Goal: Task Accomplishment & Management: Manage account settings

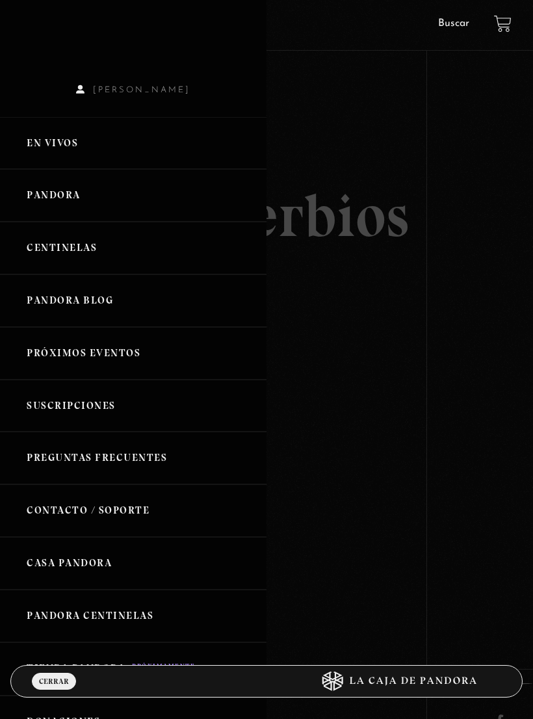
click at [80, 248] on link "Centinelas" at bounding box center [133, 248] width 266 height 53
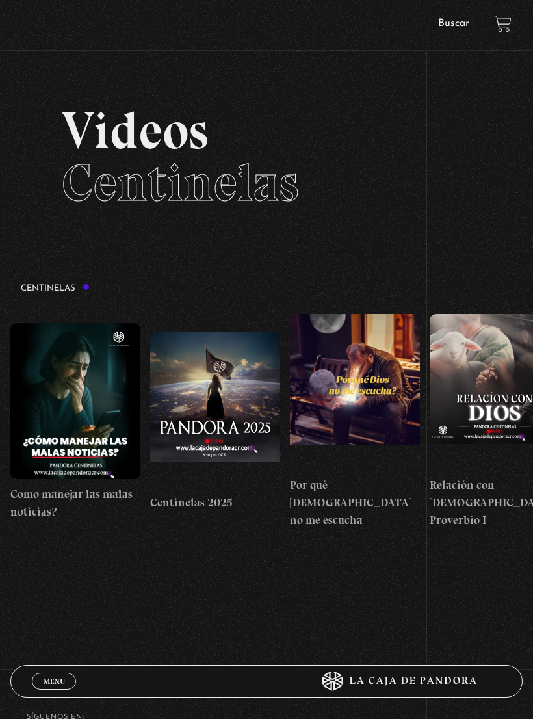
click at [56, 682] on span "Menu" at bounding box center [54, 681] width 21 height 8
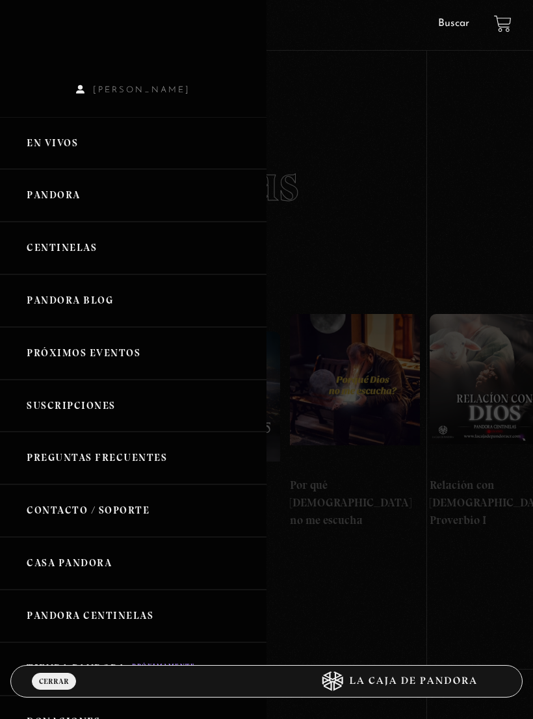
click at [65, 145] on link "En vivos" at bounding box center [133, 143] width 266 height 53
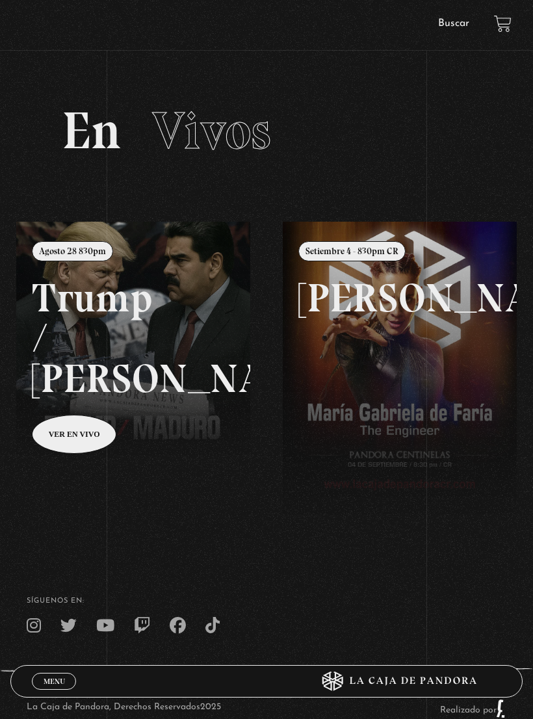
click at [56, 678] on span "Menu" at bounding box center [54, 681] width 21 height 8
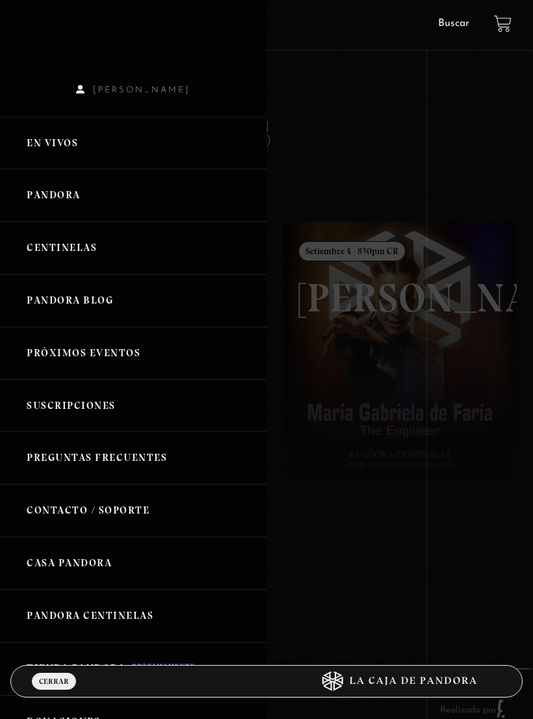
click at [46, 194] on link "Pandora" at bounding box center [133, 195] width 266 height 53
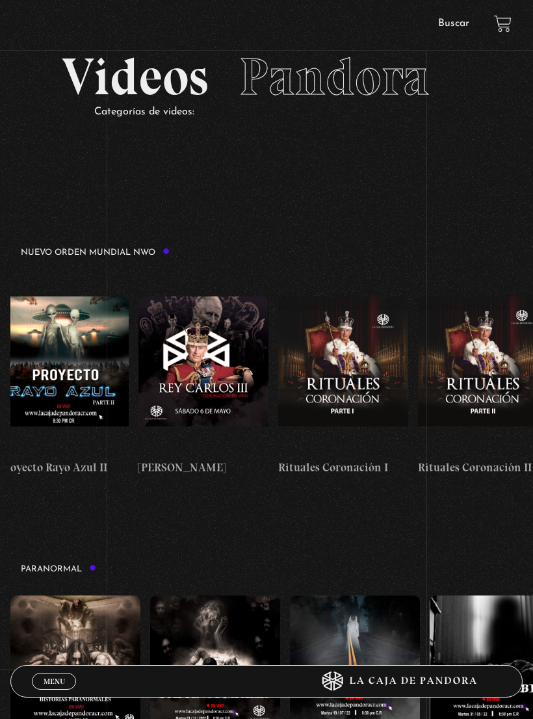
scroll to position [36, 0]
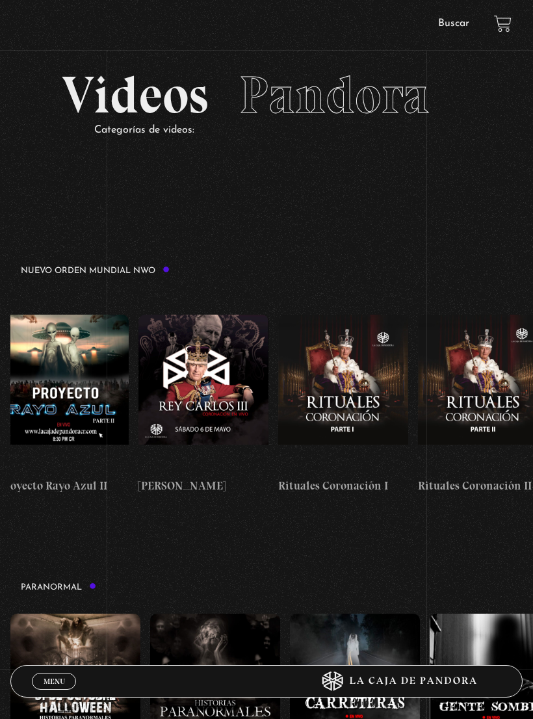
click at [49, 688] on span "Cerrar" at bounding box center [54, 692] width 31 height 9
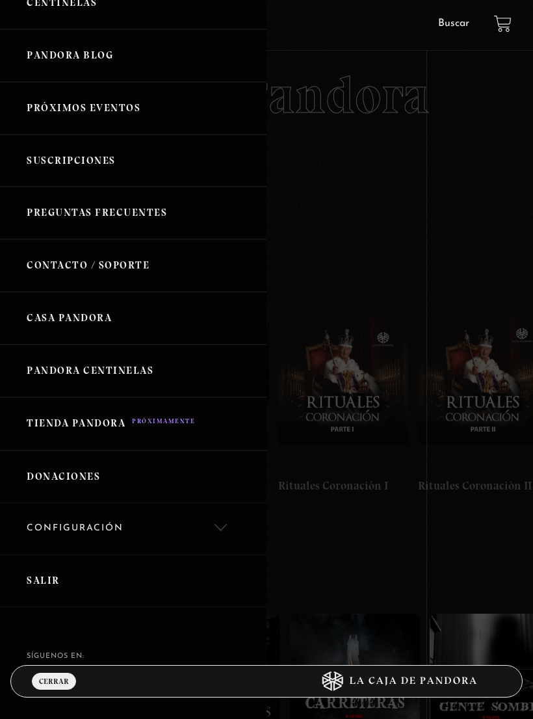
scroll to position [244, 0]
click at [226, 516] on link "Configuración" at bounding box center [133, 529] width 266 height 51
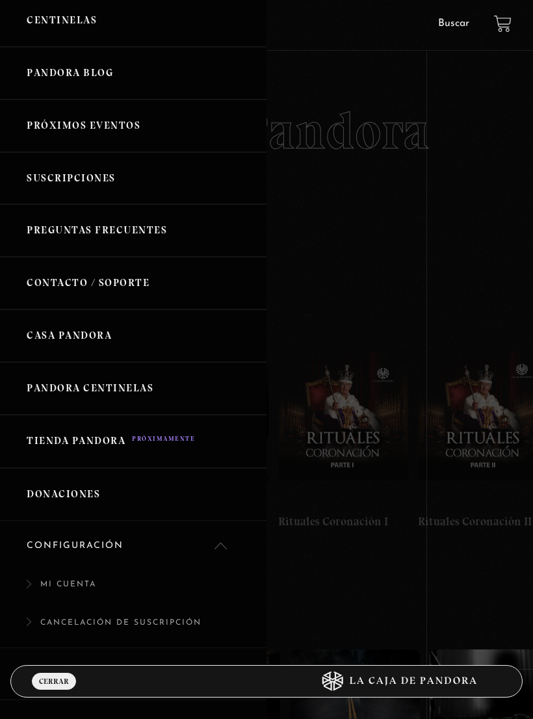
scroll to position [224, 0]
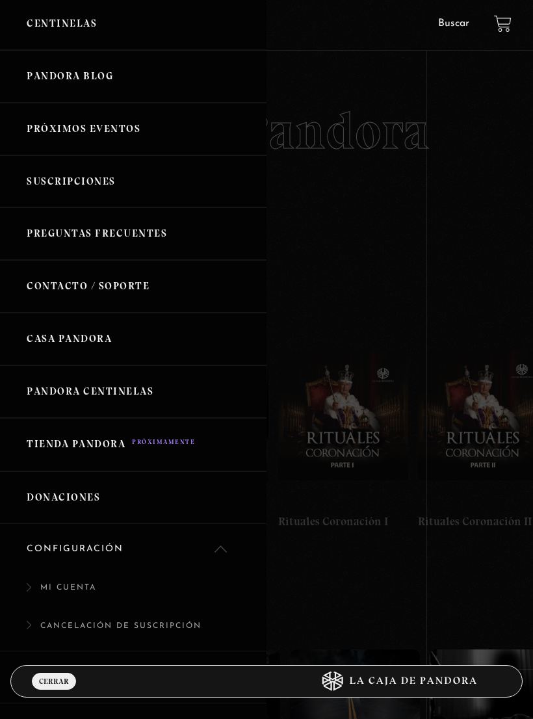
click at [226, 575] on link "Mi Cuenta" at bounding box center [133, 594] width 266 height 38
click at [220, 575] on link "Mi Cuenta" at bounding box center [133, 594] width 266 height 38
click at [222, 575] on link "Mi Cuenta" at bounding box center [133, 594] width 266 height 38
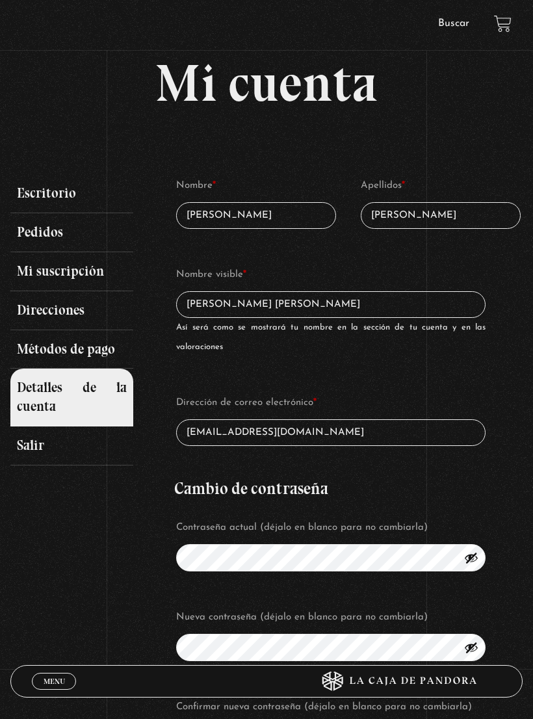
click at [55, 684] on span "Menu" at bounding box center [54, 681] width 21 height 8
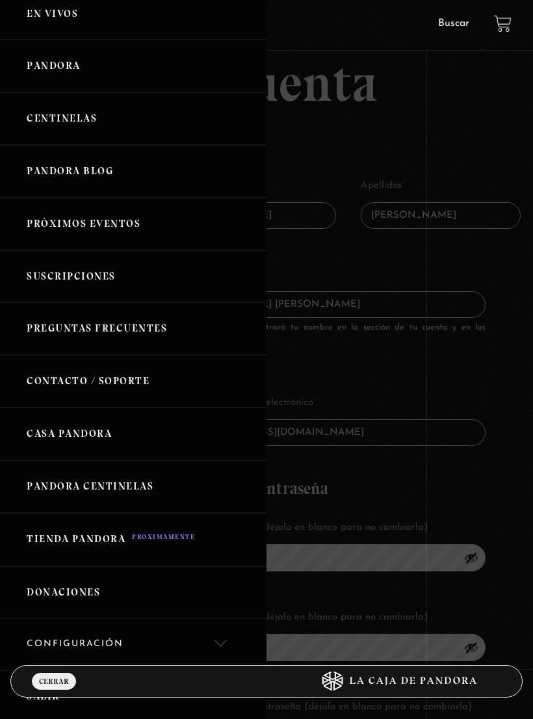
scroll to position [122, 0]
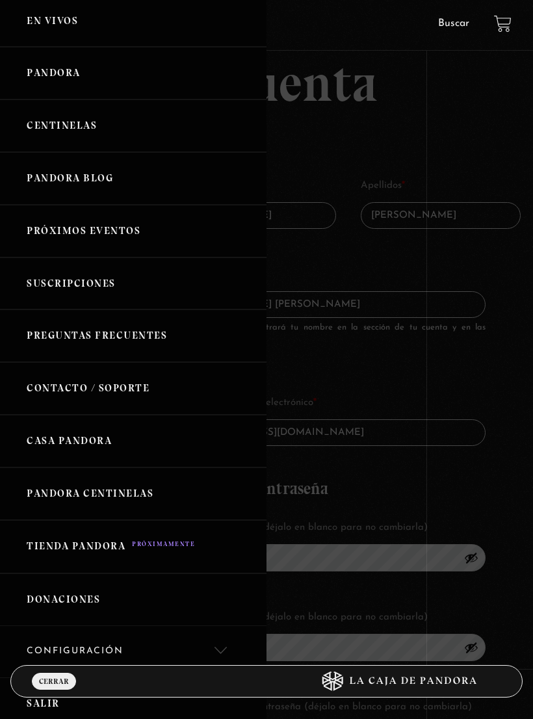
click at [157, 487] on link "Pandora Centinelas" at bounding box center [133, 493] width 266 height 53
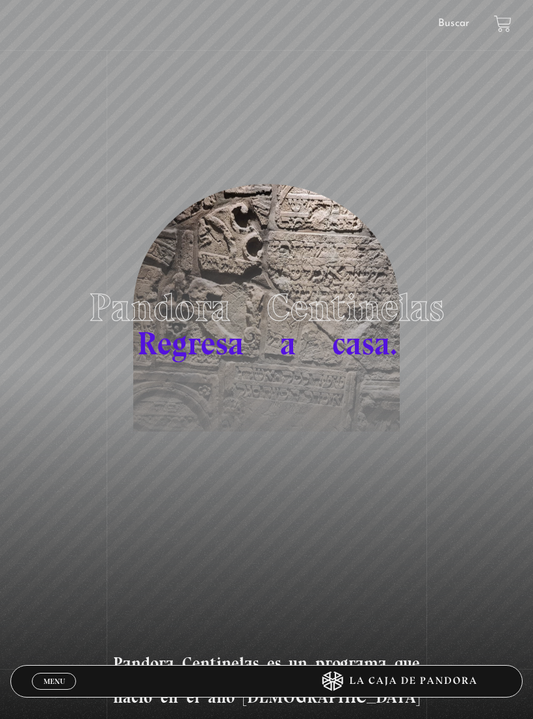
click at [59, 682] on span "Menu" at bounding box center [54, 681] width 21 height 8
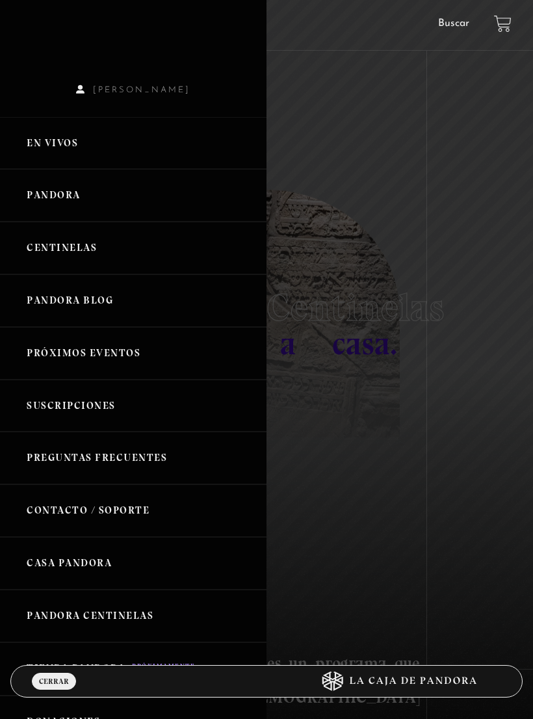
click at [106, 250] on link "Centinelas" at bounding box center [133, 248] width 266 height 53
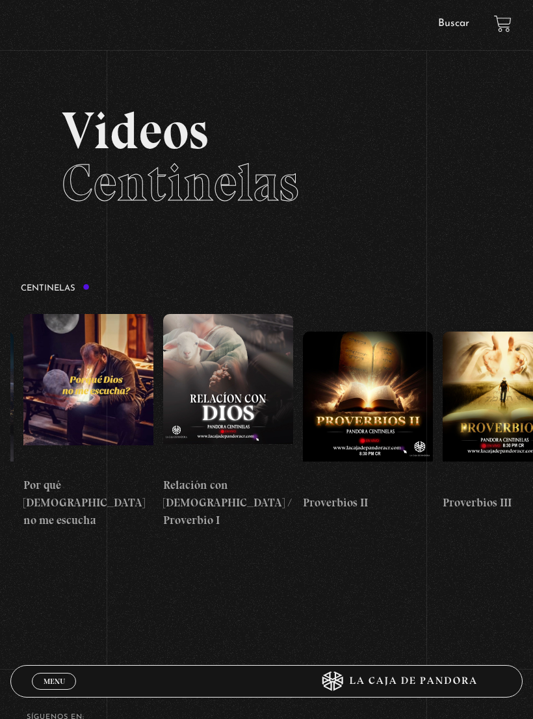
scroll to position [0, 296]
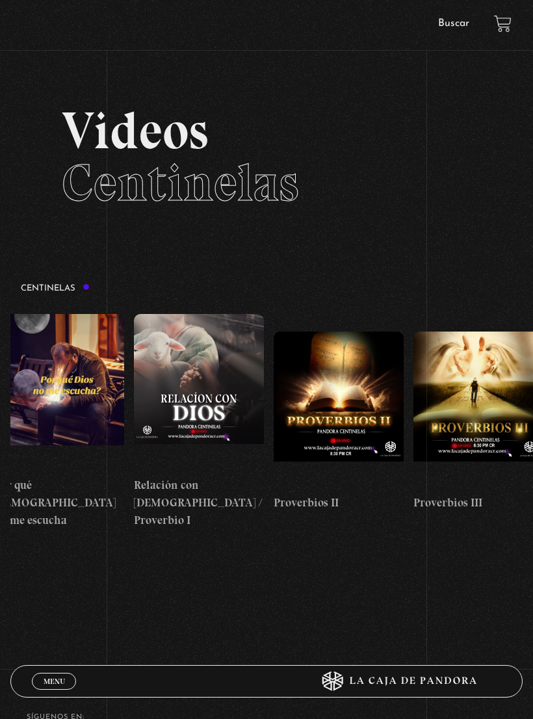
click at [344, 379] on figure at bounding box center [339, 409] width 130 height 156
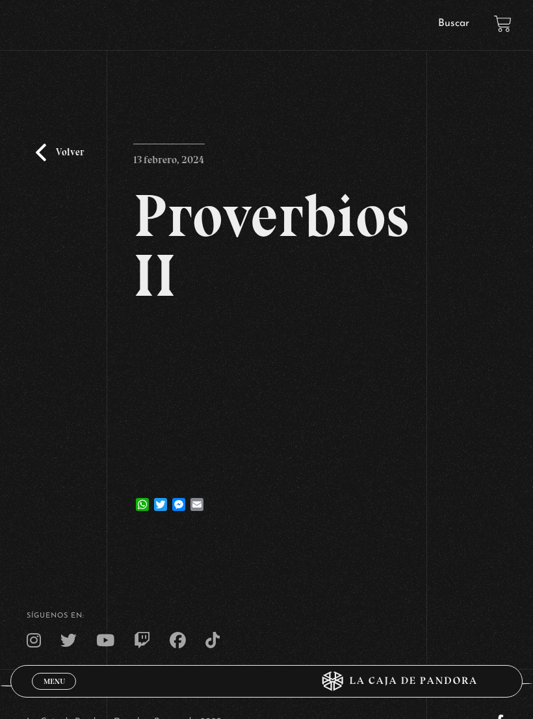
click at [52, 685] on span "Menu" at bounding box center [54, 681] width 21 height 8
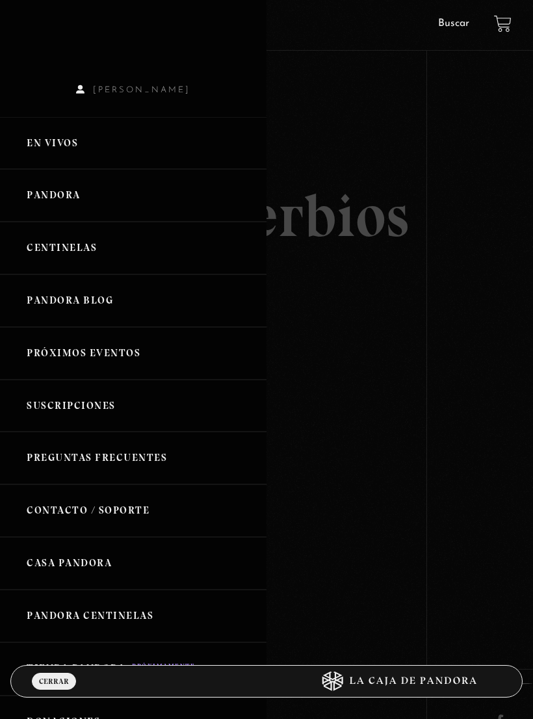
click at [483, 264] on div at bounding box center [266, 359] width 533 height 719
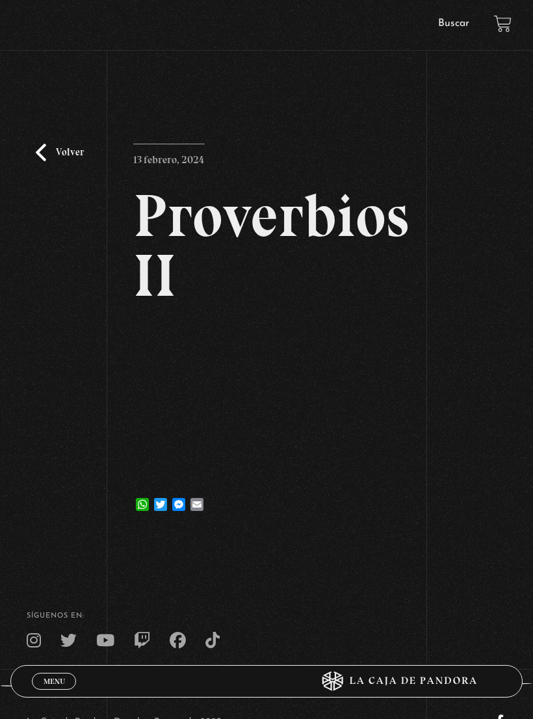
click at [467, 309] on div "Volver 13 febrero, 2024 Proverbios II WhatsApp Twitter Messenger Email" at bounding box center [266, 303] width 533 height 463
click at [72, 149] on link "Volver" at bounding box center [60, 153] width 48 height 18
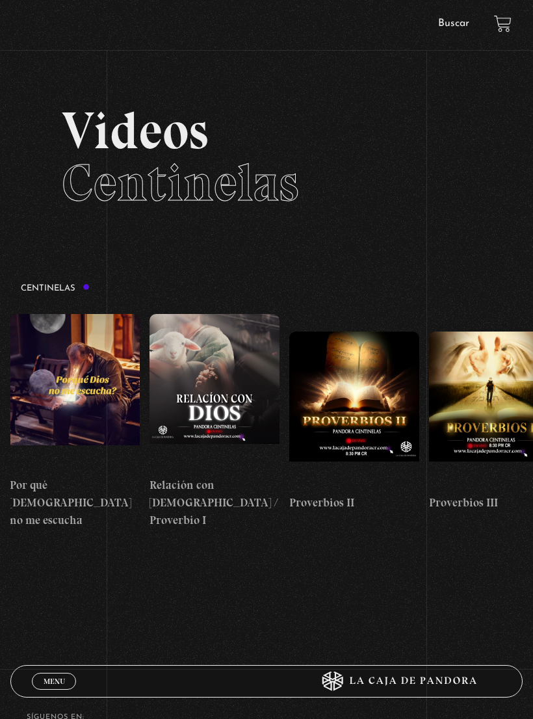
scroll to position [0, 286]
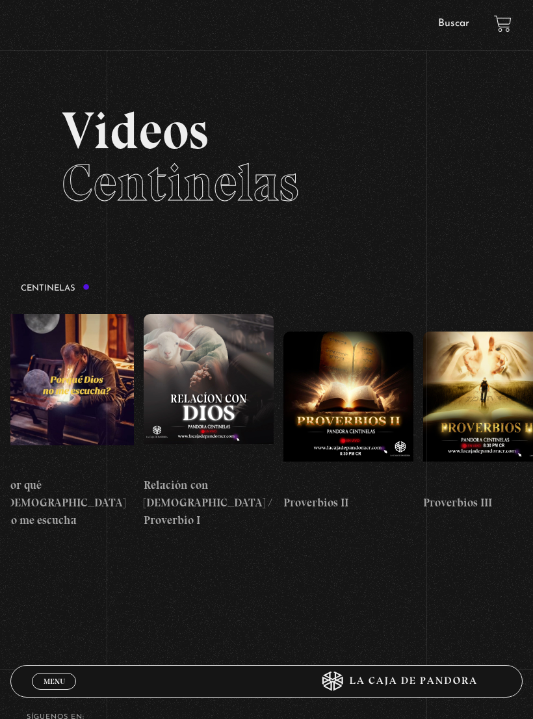
click at [364, 380] on figure at bounding box center [348, 409] width 130 height 156
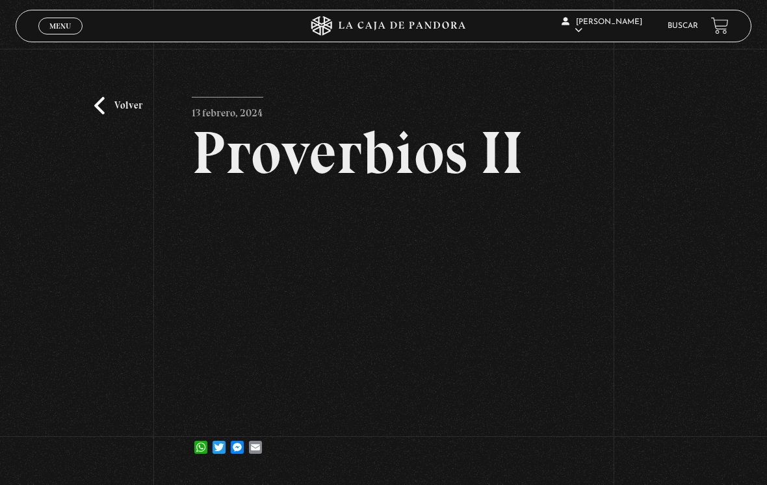
click at [67, 24] on span "Menu" at bounding box center [59, 26] width 21 height 8
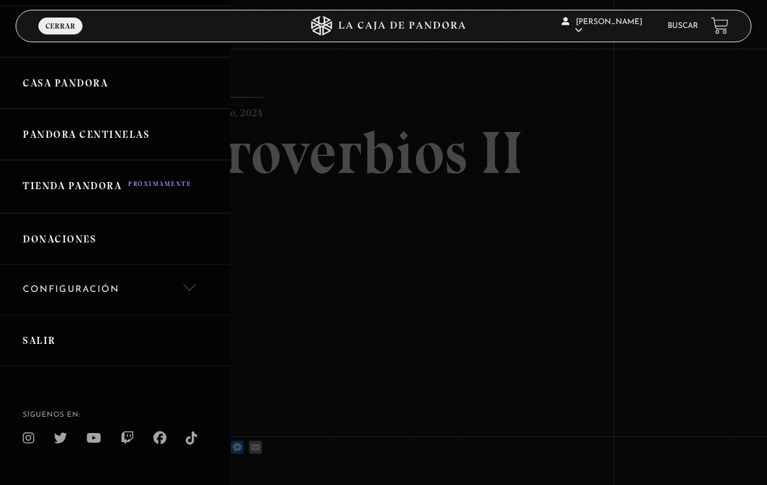
scroll to position [400, 0]
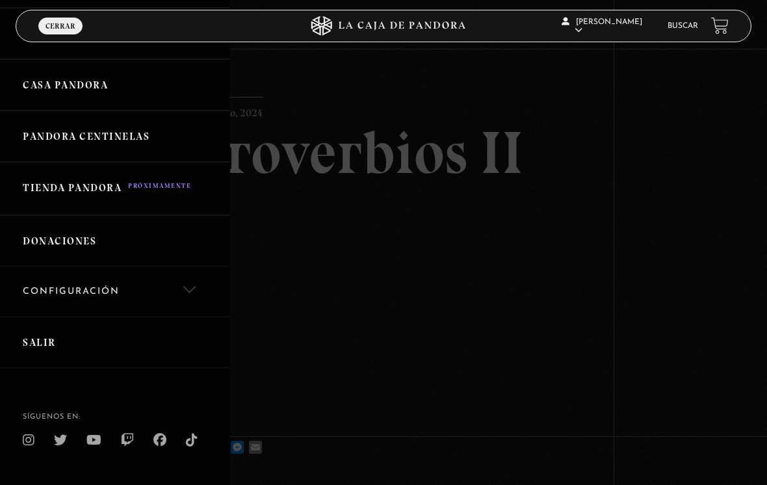
click at [71, 343] on link "Salir" at bounding box center [115, 341] width 230 height 51
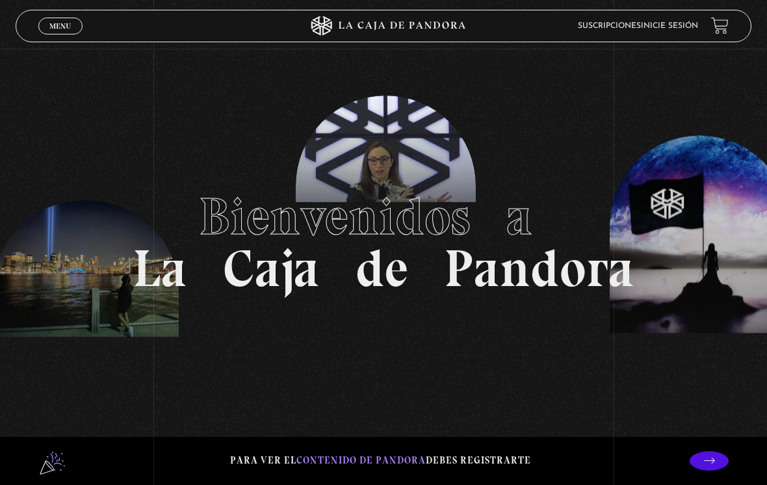
click at [58, 33] on span "Cerrar" at bounding box center [60, 37] width 31 height 9
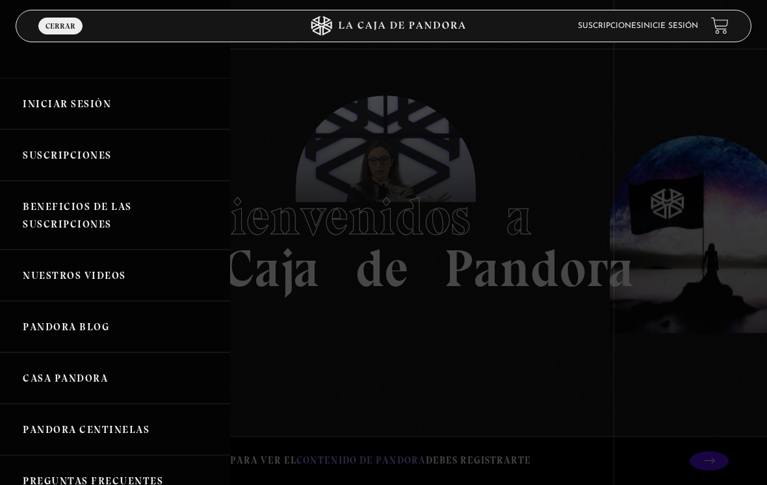
click at [107, 108] on link "Iniciar Sesión" at bounding box center [115, 103] width 230 height 51
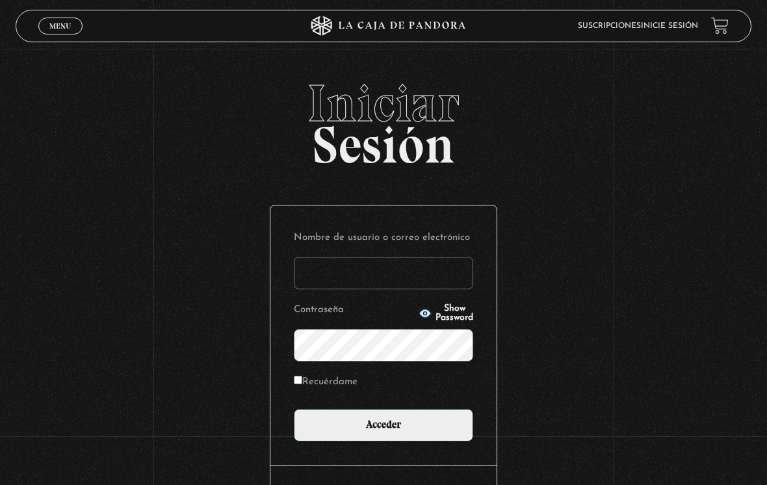
click at [374, 281] on input "Nombre de usuario o correo electrónico" at bounding box center [383, 273] width 179 height 32
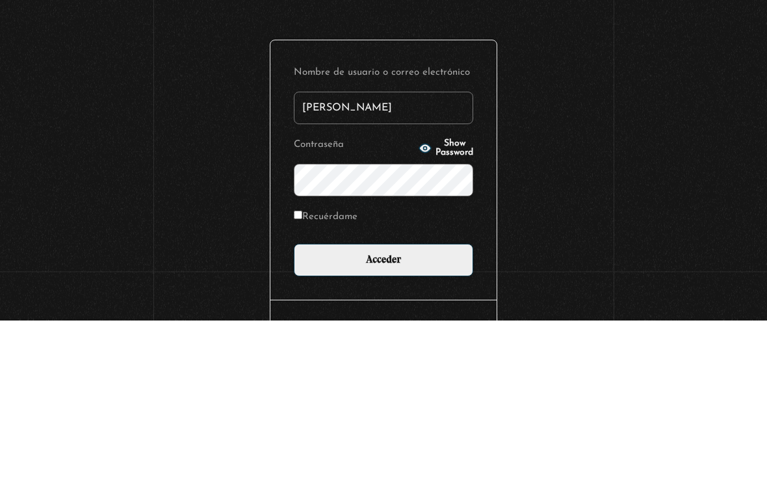
click at [396, 257] on input "[PERSON_NAME]" at bounding box center [383, 273] width 179 height 32
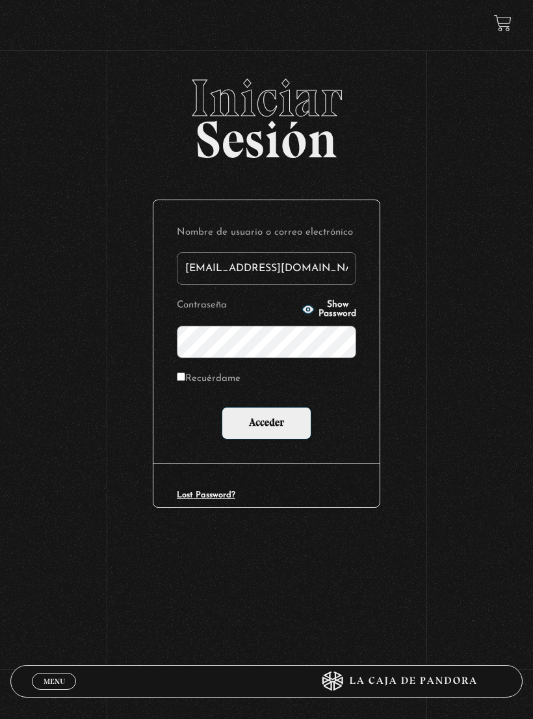
type input "[EMAIL_ADDRESS][DOMAIN_NAME]"
click at [336, 313] on span "Show Password" at bounding box center [337, 309] width 38 height 18
click at [325, 309] on span "Hide Password" at bounding box center [337, 309] width 38 height 18
click at [282, 422] on input "Acceder" at bounding box center [267, 423] width 90 height 32
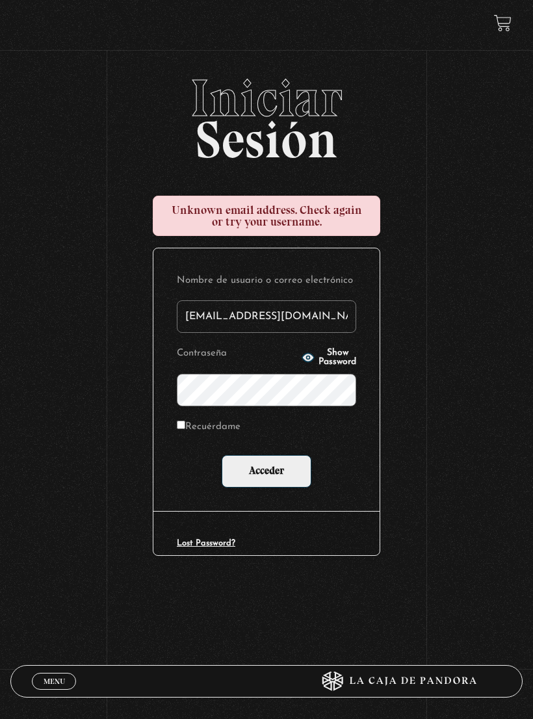
click at [229, 317] on input "[EMAIL_ADDRESS][DOMAIN_NAME]" at bounding box center [266, 316] width 179 height 32
type input "[EMAIL_ADDRESS][DOMAIN_NAME]"
click at [327, 359] on span "Show Password" at bounding box center [337, 357] width 38 height 18
click at [329, 357] on span "Hide Password" at bounding box center [337, 357] width 38 height 18
click at [268, 472] on input "Acceder" at bounding box center [267, 471] width 90 height 32
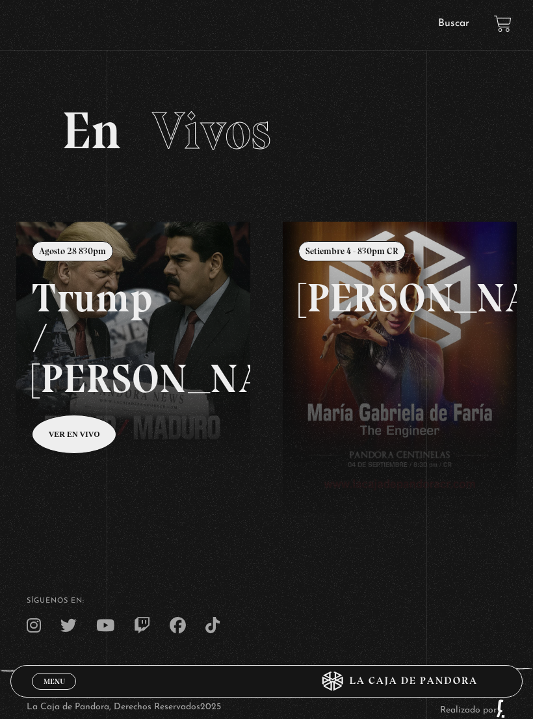
click at [64, 680] on span "Menu" at bounding box center [54, 681] width 21 height 8
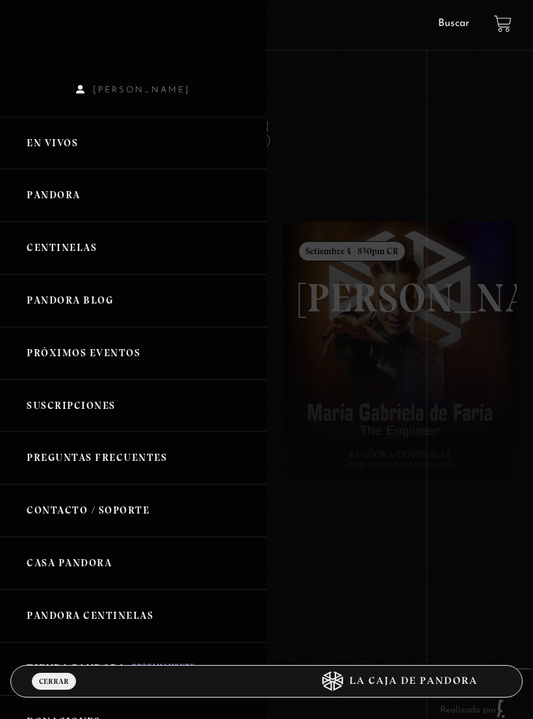
click at [99, 256] on link "Centinelas" at bounding box center [133, 248] width 266 height 53
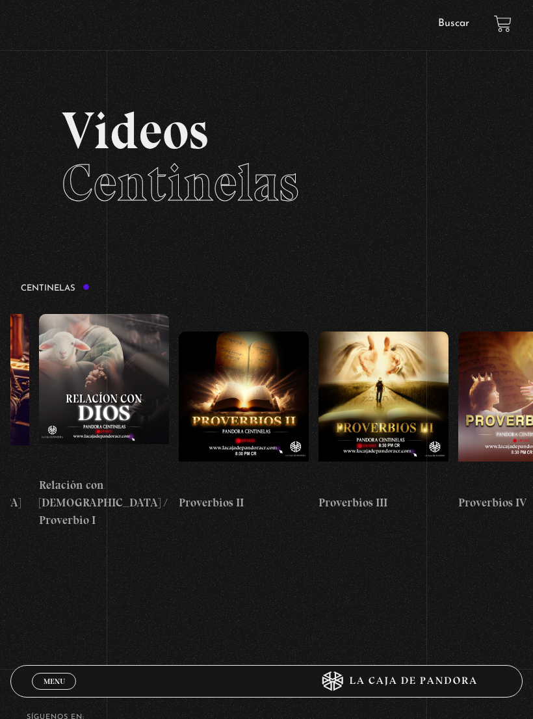
scroll to position [0, 391]
click at [239, 386] on figure at bounding box center [243, 409] width 130 height 156
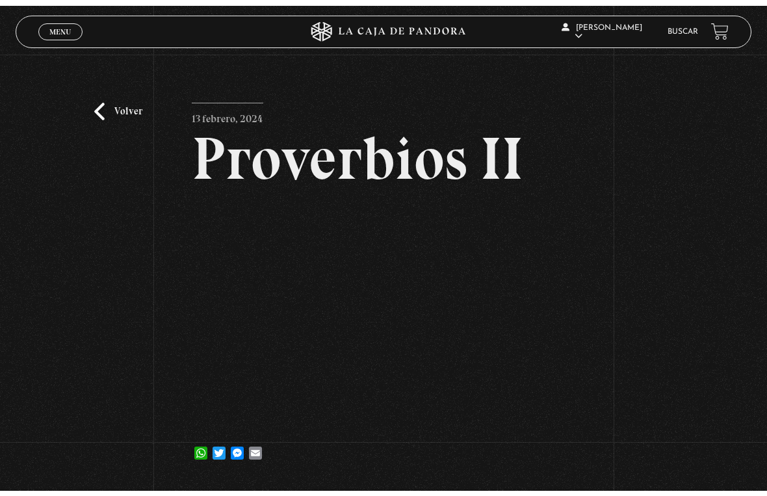
scroll to position [16, 0]
